Goal: Information Seeking & Learning: Find specific fact

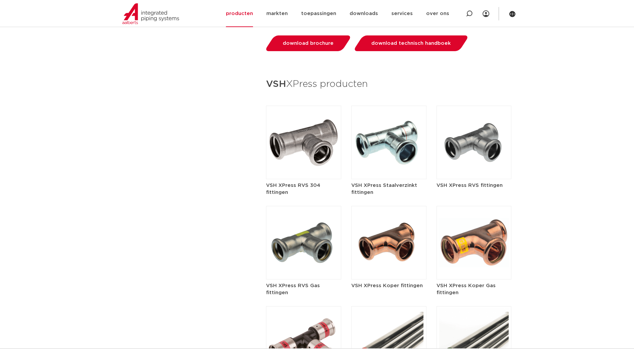
scroll to position [801, 0]
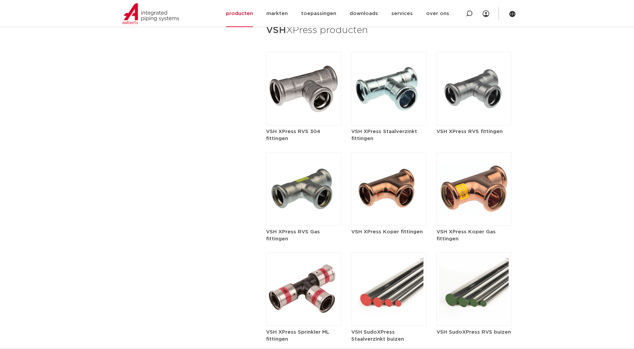
click at [296, 102] on img at bounding box center [303, 89] width 75 height 74
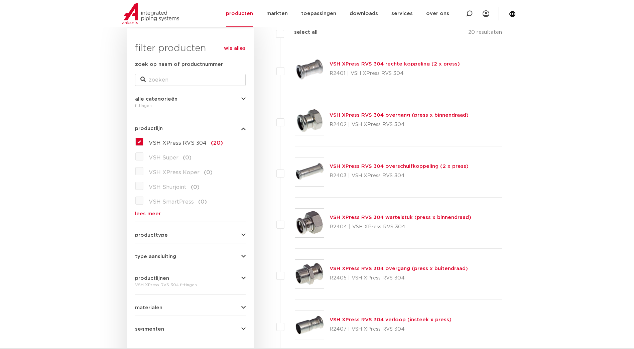
scroll to position [100, 0]
click at [354, 66] on link "VSH XPress RVS 304 rechte koppeling (2 x press)" at bounding box center [395, 64] width 130 height 5
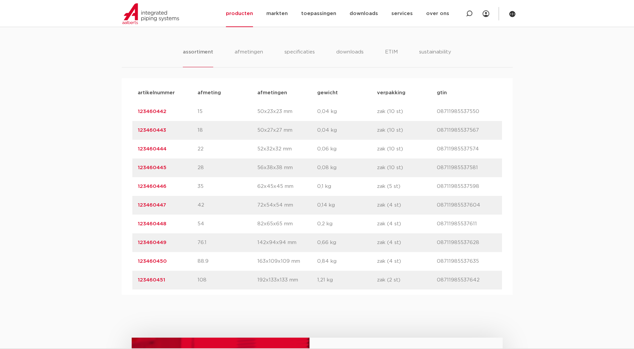
scroll to position [401, 0]
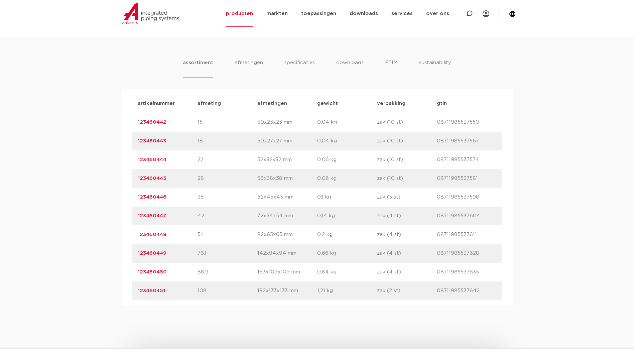
click at [154, 121] on link "123460442" at bounding box center [152, 122] width 29 height 5
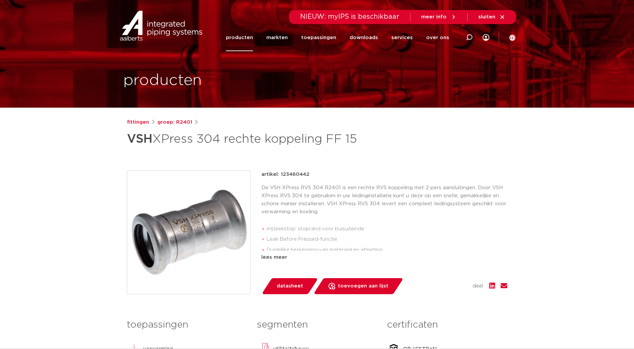
scroll to position [134, 0]
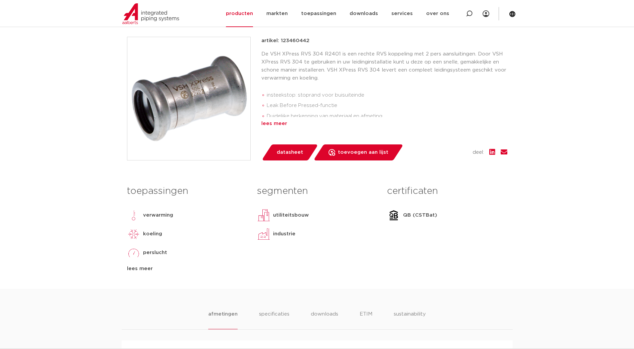
click at [276, 122] on div "lees meer" at bounding box center [384, 124] width 246 height 8
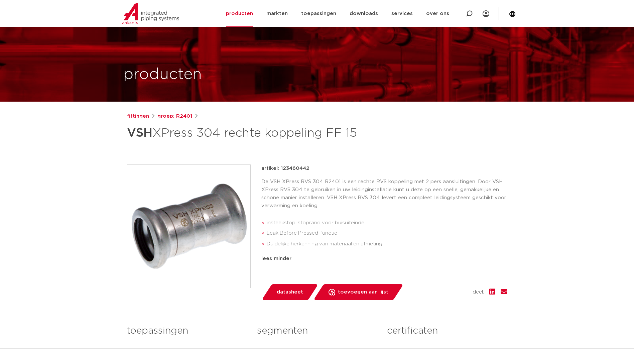
scroll to position [0, 0]
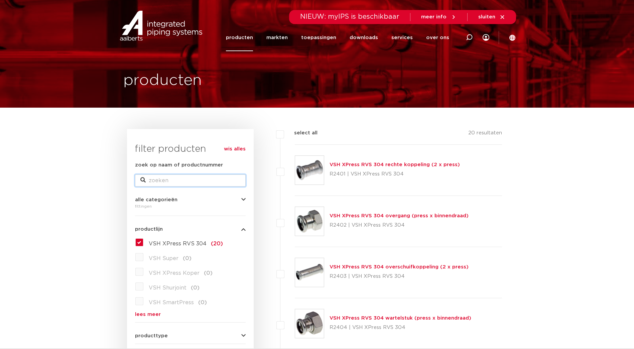
click at [160, 183] on input "zoek op naam of productnummer" at bounding box center [190, 180] width 111 height 12
type input "kogel"
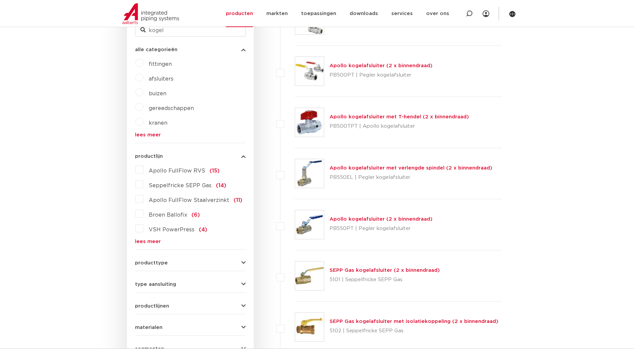
scroll to position [134, 0]
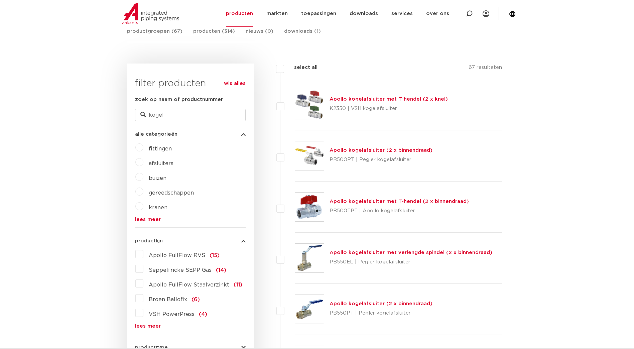
click at [143, 314] on label "VSH PowerPress (4)" at bounding box center [175, 312] width 64 height 11
click at [0, 0] on input "VSH PowerPress (4)" at bounding box center [0, 0] width 0 height 0
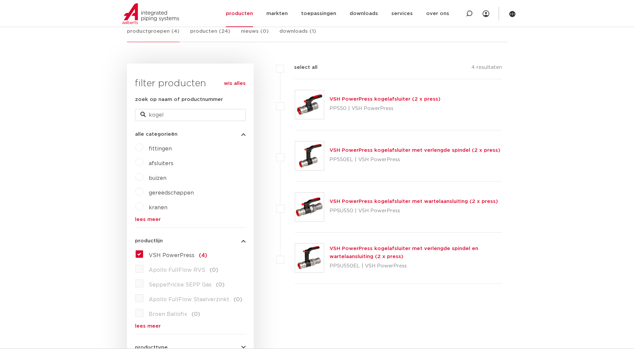
click at [143, 254] on label "VSH PowerPress (4)" at bounding box center [175, 254] width 64 height 11
click at [0, 0] on input "VSH PowerPress (4)" at bounding box center [0, 0] width 0 height 0
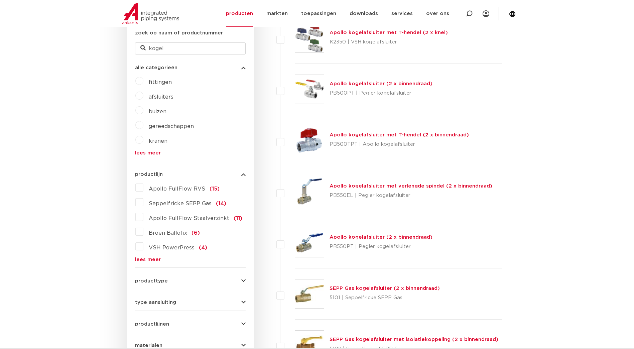
scroll to position [201, 0]
click at [141, 258] on link "lees meer" at bounding box center [190, 259] width 111 height 5
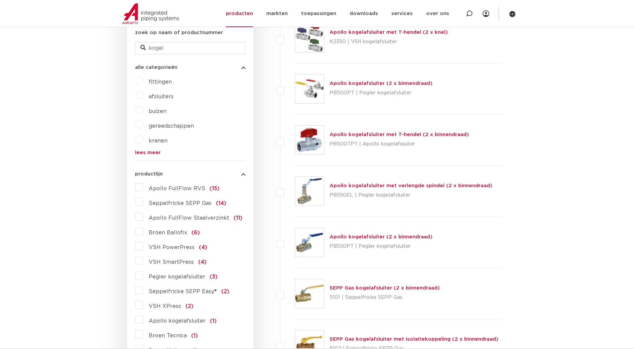
click at [143, 306] on label "VSH XPress (2)" at bounding box center [168, 304] width 50 height 11
click at [0, 0] on input "VSH XPress (2)" at bounding box center [0, 0] width 0 height 0
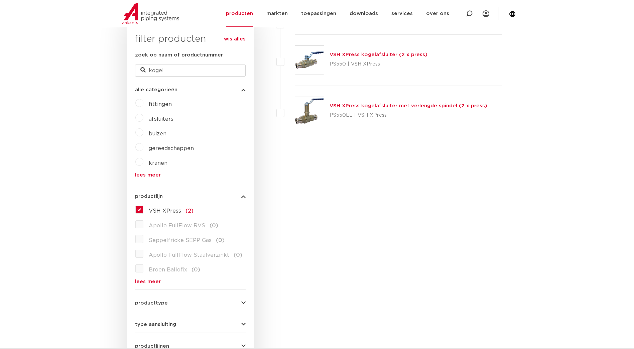
scroll to position [100, 0]
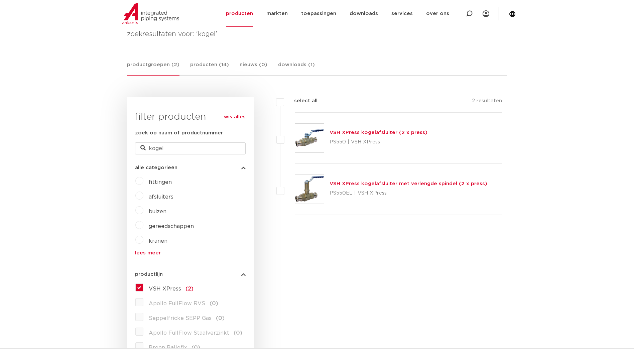
click at [349, 133] on link "VSH XPress kogelafsluiter (2 x press)" at bounding box center [379, 132] width 98 height 5
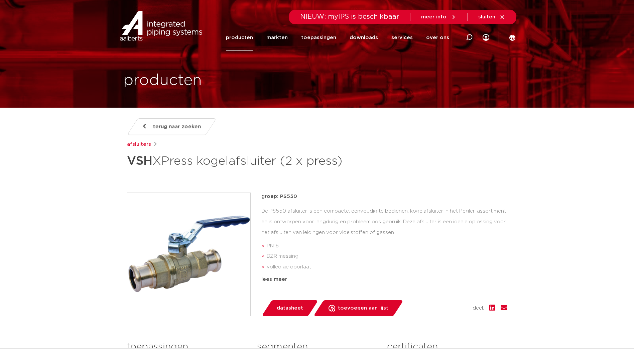
drag, startPoint x: 321, startPoint y: 190, endPoint x: 322, endPoint y: 187, distance: 3.4
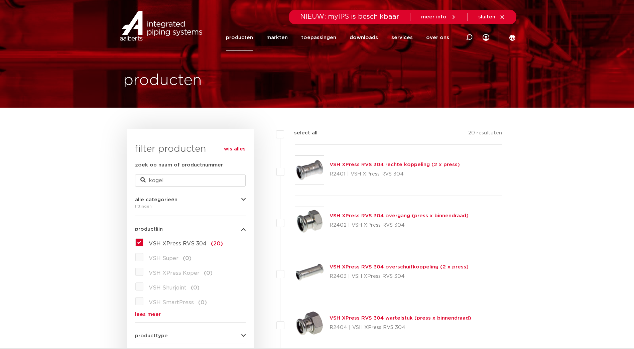
click at [143, 208] on div "fittingen" at bounding box center [190, 206] width 111 height 8
drag, startPoint x: 143, startPoint y: 208, endPoint x: 165, endPoint y: 201, distance: 22.7
click at [165, 201] on span "alle categorieën" at bounding box center [156, 199] width 42 height 5
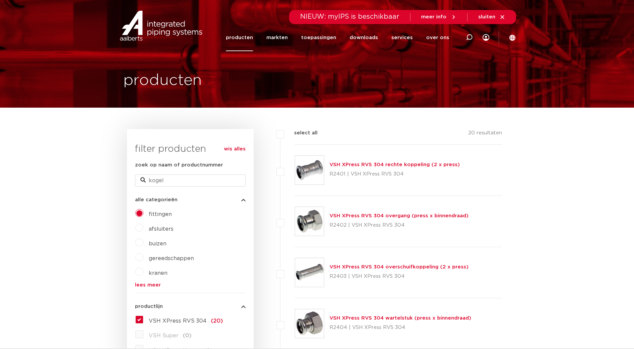
click at [143, 227] on label "afsluiters" at bounding box center [158, 227] width 30 height 11
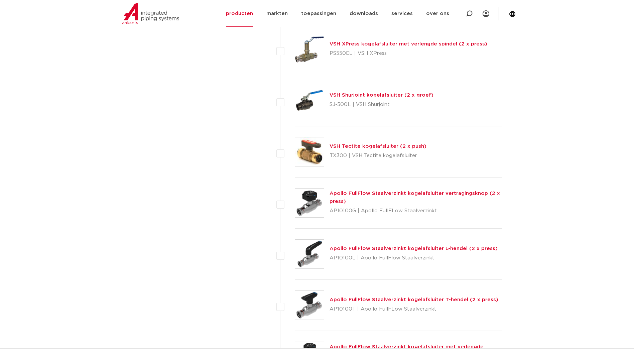
scroll to position [1571, 0]
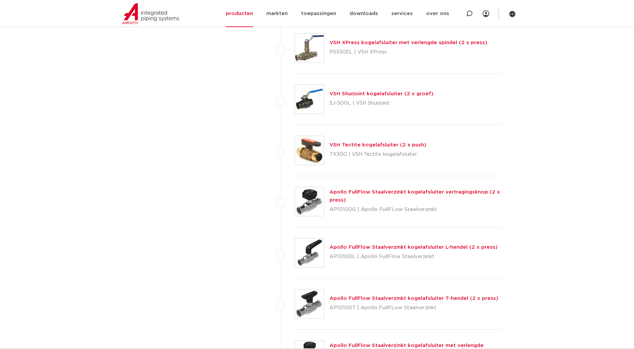
click at [364, 245] on link "Apollo FullFlow Staalverzinkt kogelafsluiter L-hendel (2 x press)" at bounding box center [414, 247] width 168 height 5
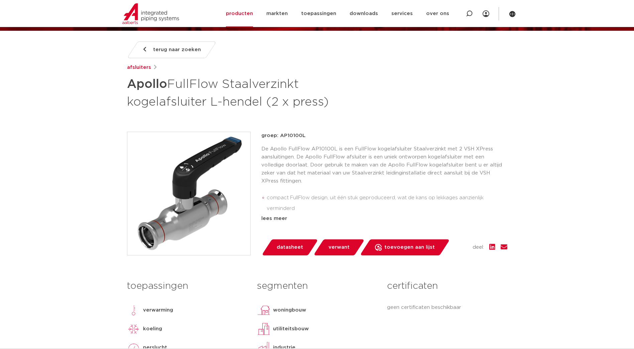
scroll to position [134, 0]
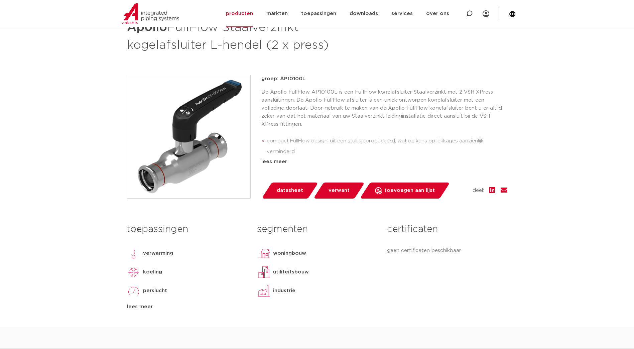
click at [273, 162] on div "lees meer" at bounding box center [384, 162] width 246 height 8
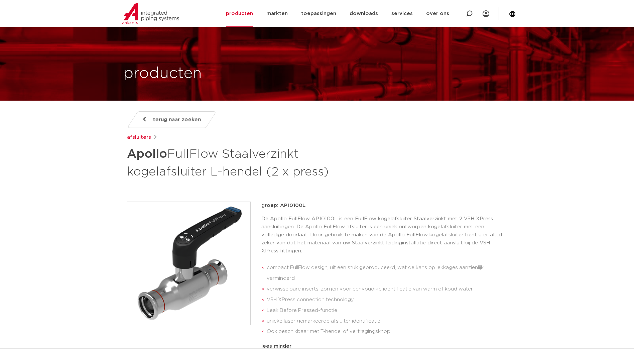
scroll to position [0, 0]
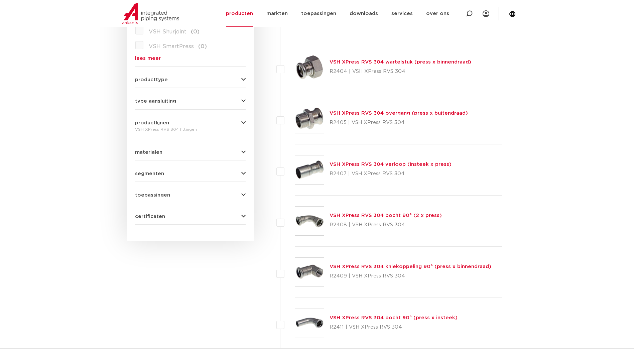
scroll to position [88, 0]
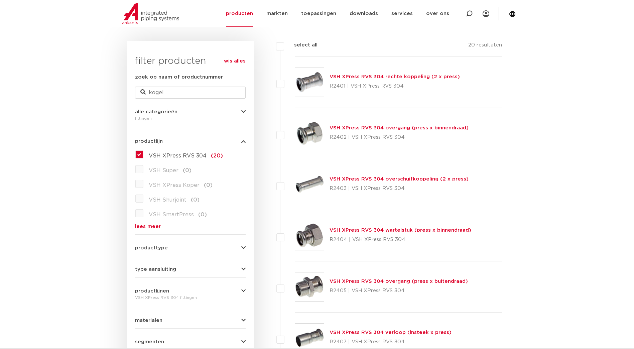
click at [168, 109] on span "alle categorieën" at bounding box center [156, 111] width 42 height 5
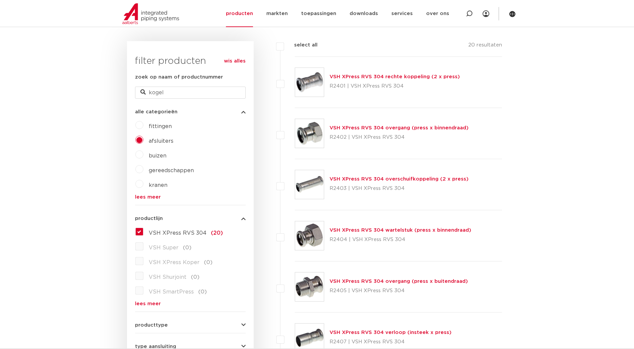
click at [143, 142] on label "afsluiters" at bounding box center [158, 139] width 30 height 11
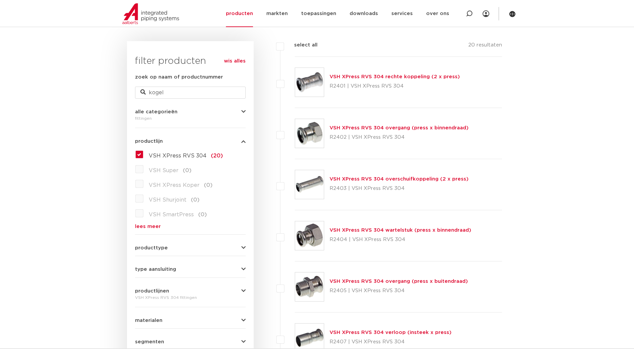
click at [143, 154] on label "VSH XPress RVS 304 (20)" at bounding box center [183, 154] width 80 height 11
click at [0, 0] on input "VSH XPress RVS 304 (20)" at bounding box center [0, 0] width 0 height 0
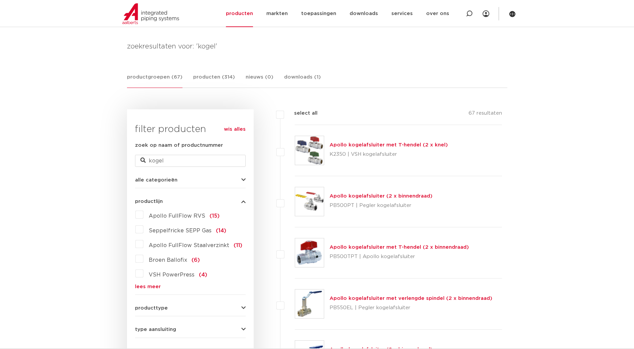
click at [170, 179] on span "alle categorieën" at bounding box center [156, 179] width 42 height 5
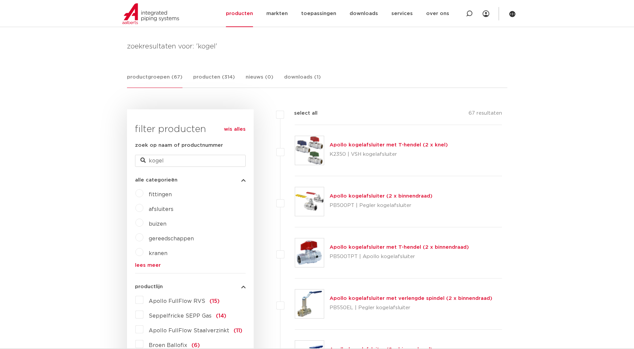
click at [145, 200] on div "fittingen afsluiters buizen gereedschappen kranen beveiligingen lees meer lees …" at bounding box center [190, 228] width 111 height 80
click at [143, 209] on label "afsluiters" at bounding box center [158, 208] width 30 height 11
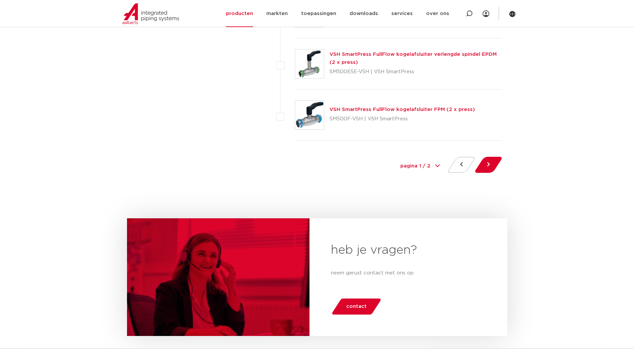
scroll to position [3075, 0]
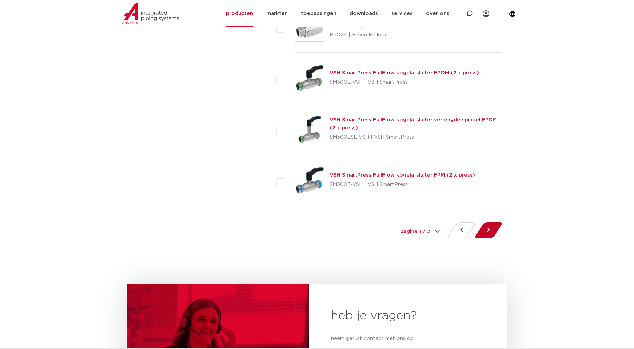
click at [494, 226] on button at bounding box center [488, 230] width 19 height 16
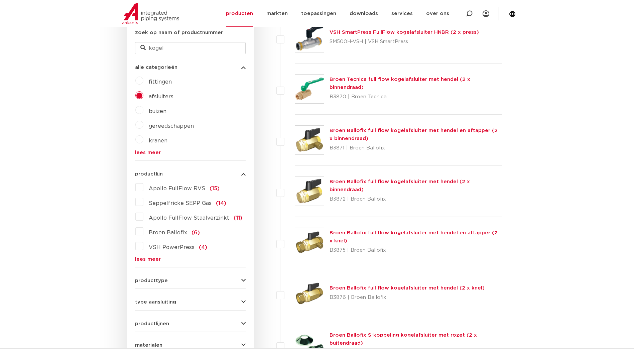
scroll to position [435, 0]
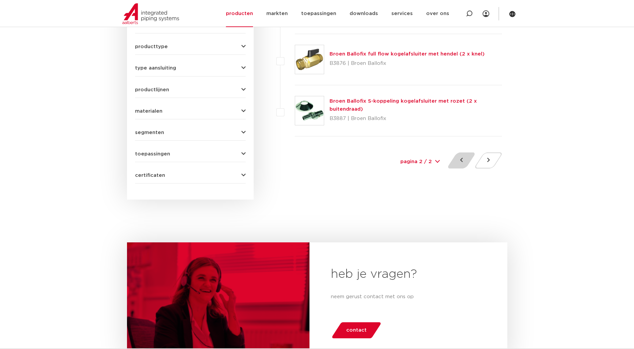
click at [467, 159] on button at bounding box center [461, 160] width 19 height 16
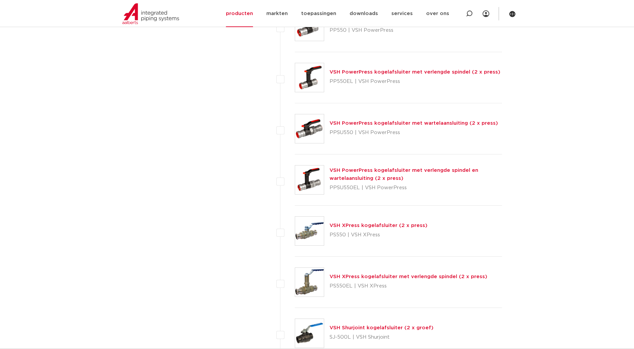
scroll to position [1537, 0]
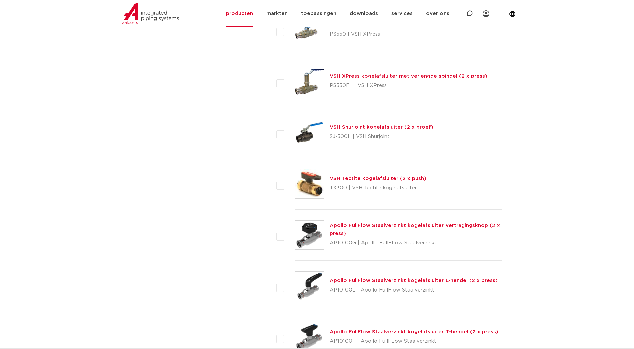
click at [366, 279] on link "Apollo FullFlow Staalverzinkt kogelafsluiter L-hendel (2 x press)" at bounding box center [414, 280] width 168 height 5
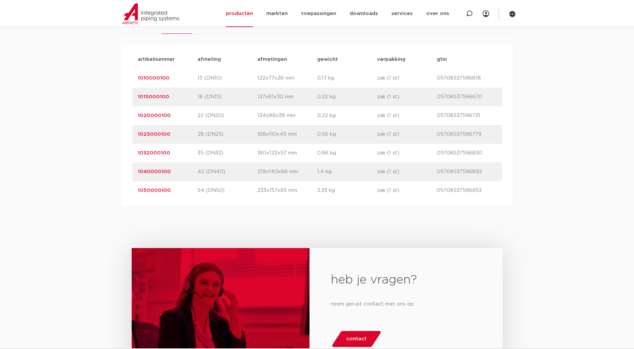
scroll to position [368, 0]
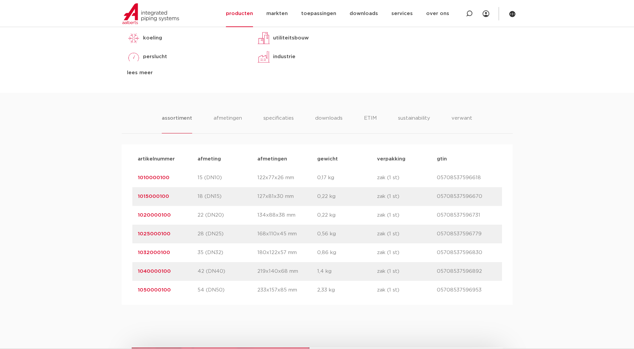
drag, startPoint x: 172, startPoint y: 176, endPoint x: 134, endPoint y: 180, distance: 38.3
click at [134, 180] on div "artikelnummer 1010000100 afmeting 15 (DN10) [GEOGRAPHIC_DATA] 122x77x26 mm gewi…" at bounding box center [317, 177] width 370 height 19
copy link "1010000100"
drag, startPoint x: 186, startPoint y: 190, endPoint x: 162, endPoint y: 176, distance: 28.0
click at [182, 188] on div "artikelnummer 1015000100 afmeting 18 (DN15) [GEOGRAPHIC_DATA] 127x81x30 mm gewi…" at bounding box center [317, 196] width 370 height 19
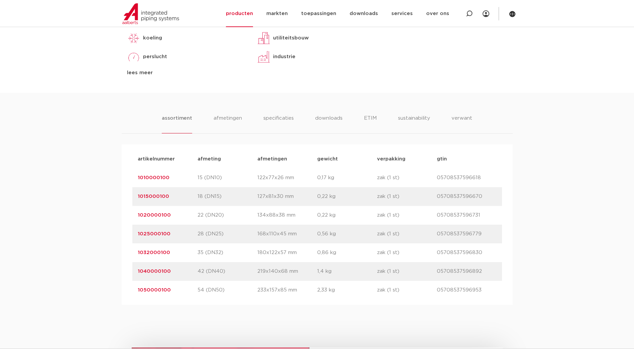
drag, startPoint x: 165, startPoint y: 176, endPoint x: 137, endPoint y: 175, distance: 28.1
click at [138, 175] on p "1010000100" at bounding box center [168, 178] width 60 height 8
copy link "1010000100"
